Goal: Find specific fact

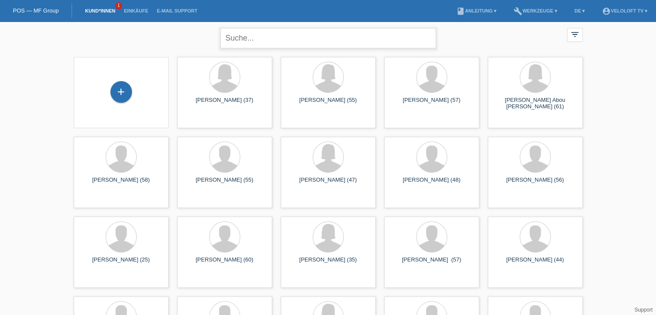
click at [251, 41] on input "text" at bounding box center [328, 38] width 216 height 20
type input "[PERSON_NAME]"
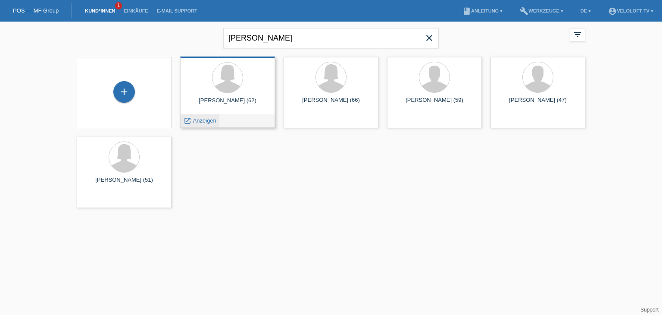
click at [211, 121] on span "Anzeigen" at bounding box center [204, 120] width 23 height 6
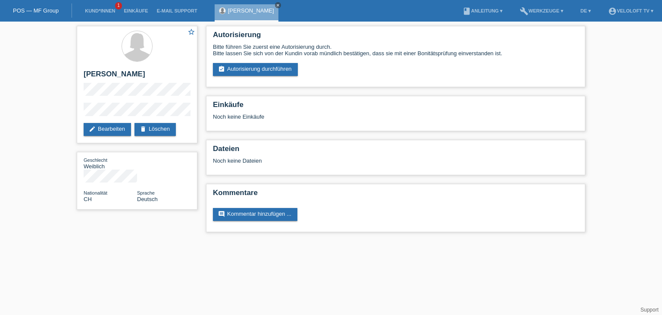
click at [276, 4] on icon "close" at bounding box center [278, 5] width 4 height 4
click at [103, 10] on link "Kund*innen" at bounding box center [100, 10] width 39 height 5
